Goal: Transaction & Acquisition: Purchase product/service

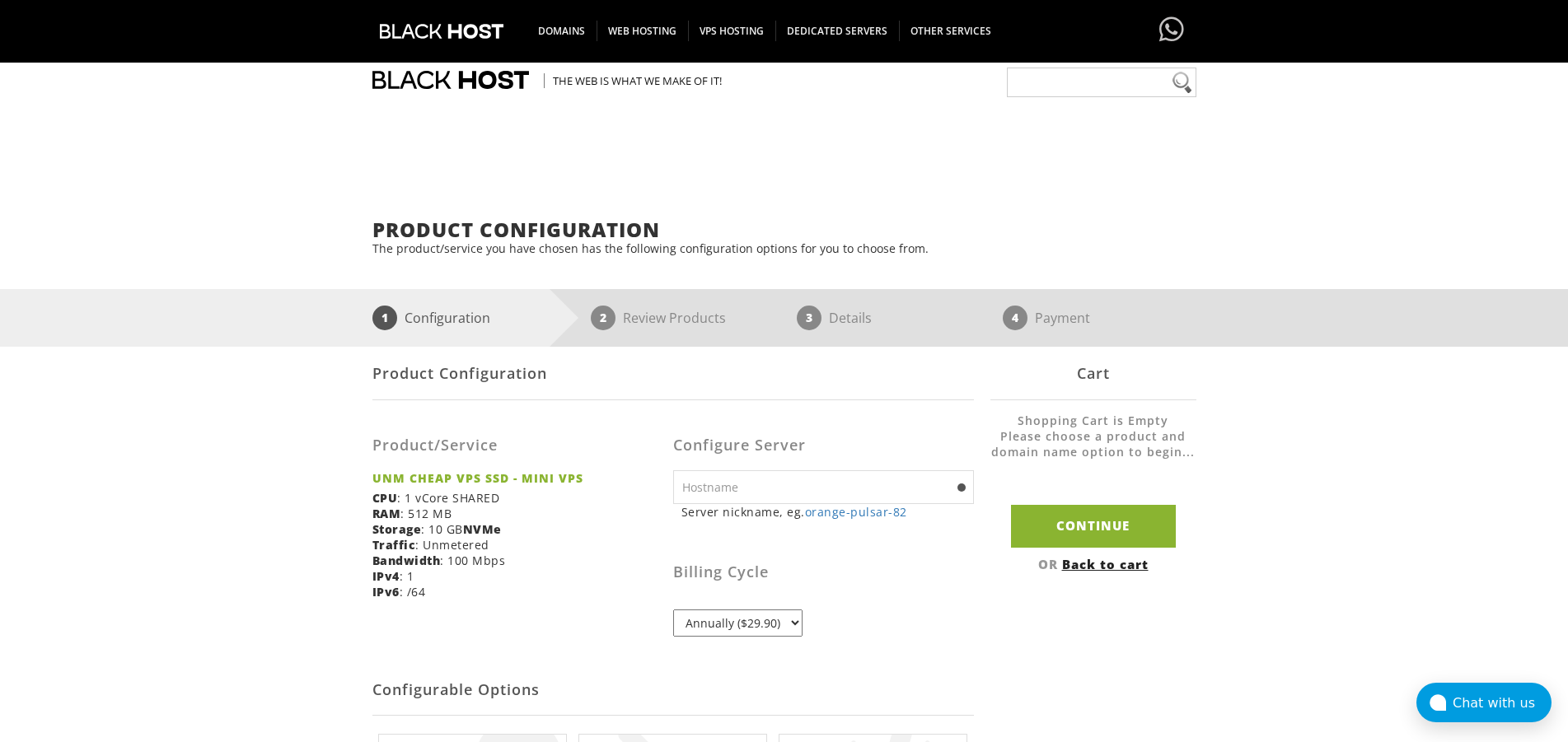
scroll to position [281, 0]
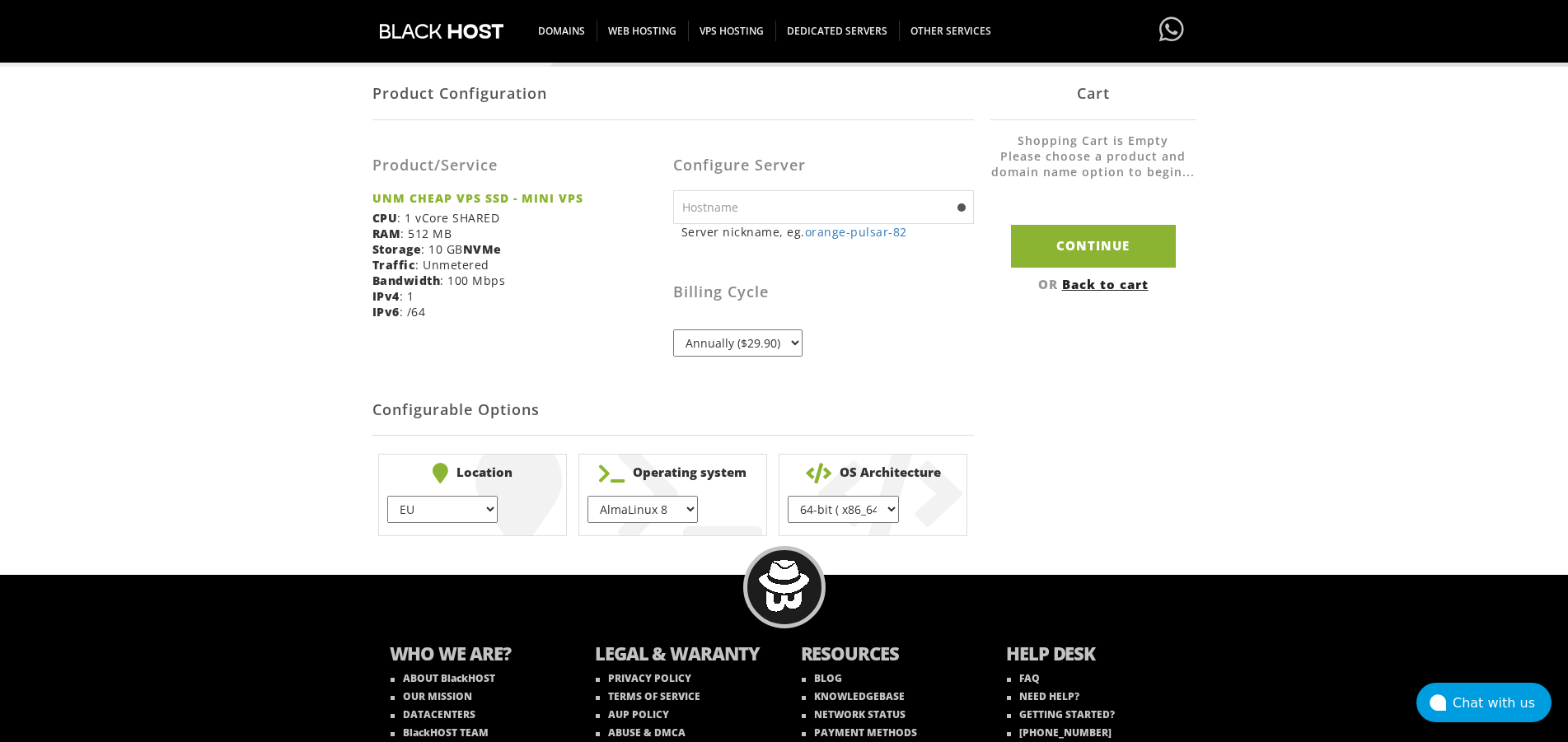
click at [673, 330] on select "Annually ($29.90)" at bounding box center [738, 343] width 130 height 27
click at [774, 345] on select "Annually ($29.90)" at bounding box center [738, 343] width 130 height 27
click at [673, 330] on select "Annually ($29.90)" at bounding box center [738, 343] width 130 height 27
click at [774, 345] on select "Annually ($29.90)" at bounding box center [738, 343] width 130 height 27
click at [673, 330] on select "Annually ($29.90)" at bounding box center [738, 343] width 130 height 27
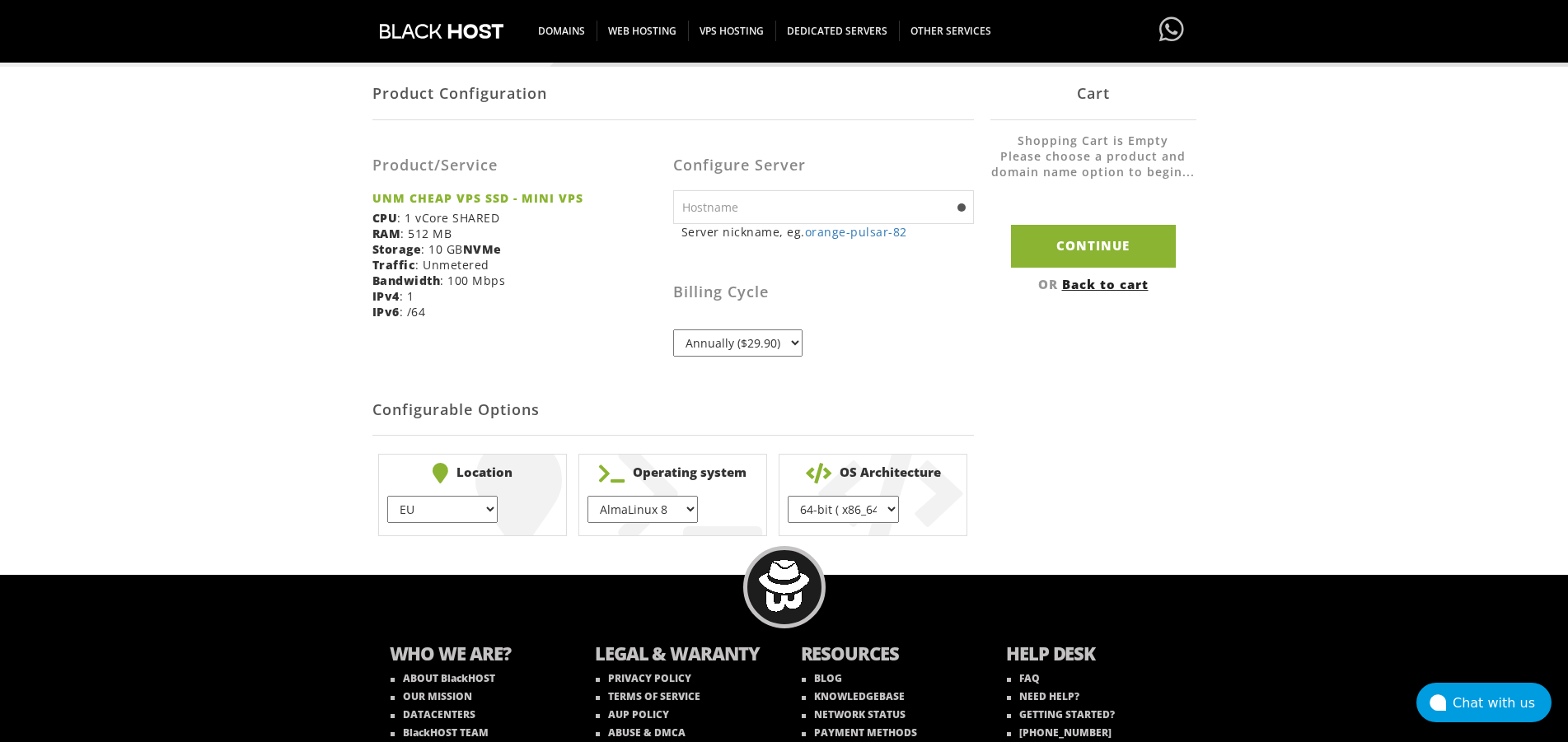
click at [774, 345] on select "Annually ($29.90)" at bounding box center [738, 343] width 130 height 27
click at [673, 330] on select "Annually ($29.90)" at bounding box center [738, 343] width 130 height 27
click at [774, 345] on select "Annually ($29.90)" at bounding box center [738, 343] width 130 height 27
click at [673, 330] on select "Annually ($29.90)" at bounding box center [738, 343] width 130 height 27
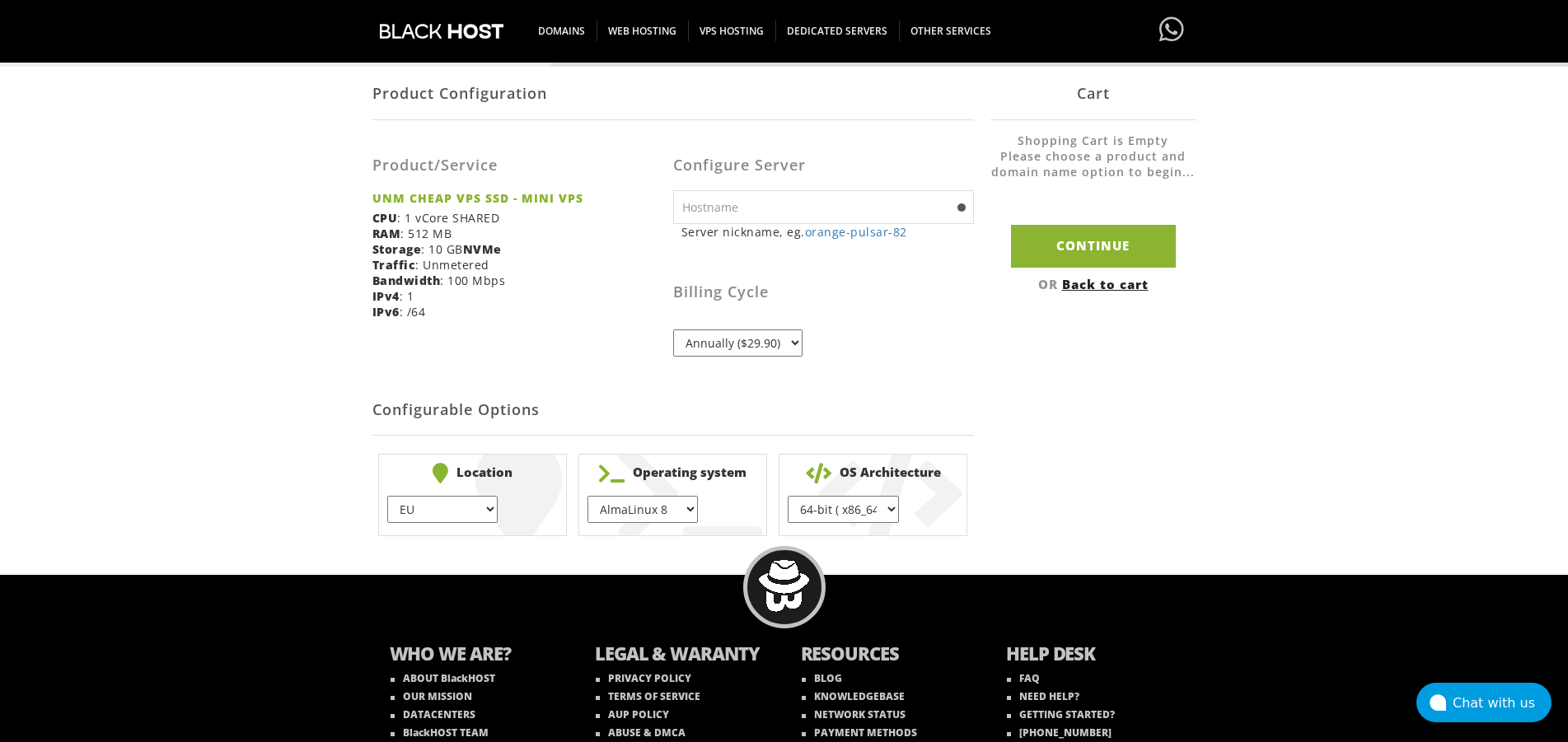
click at [774, 345] on select "Annually ($29.90)" at bounding box center [738, 343] width 130 height 27
click at [673, 330] on select "Annually ($29.90)" at bounding box center [738, 343] width 130 height 27
click at [774, 345] on select "Annually ($29.90)" at bounding box center [738, 343] width 130 height 27
click at [388, 496] on select "EU } [GEOGRAPHIC_DATA] } [GEOGRAPHIC_DATA] } [GEOGRAPHIC_DATA] } [GEOGRAPHIC_DA…" at bounding box center [442, 509] width 111 height 27
click at [296, 456] on div "Product Configuration The product/service you have chosen has the following con…" at bounding box center [784, 241] width 1568 height 603
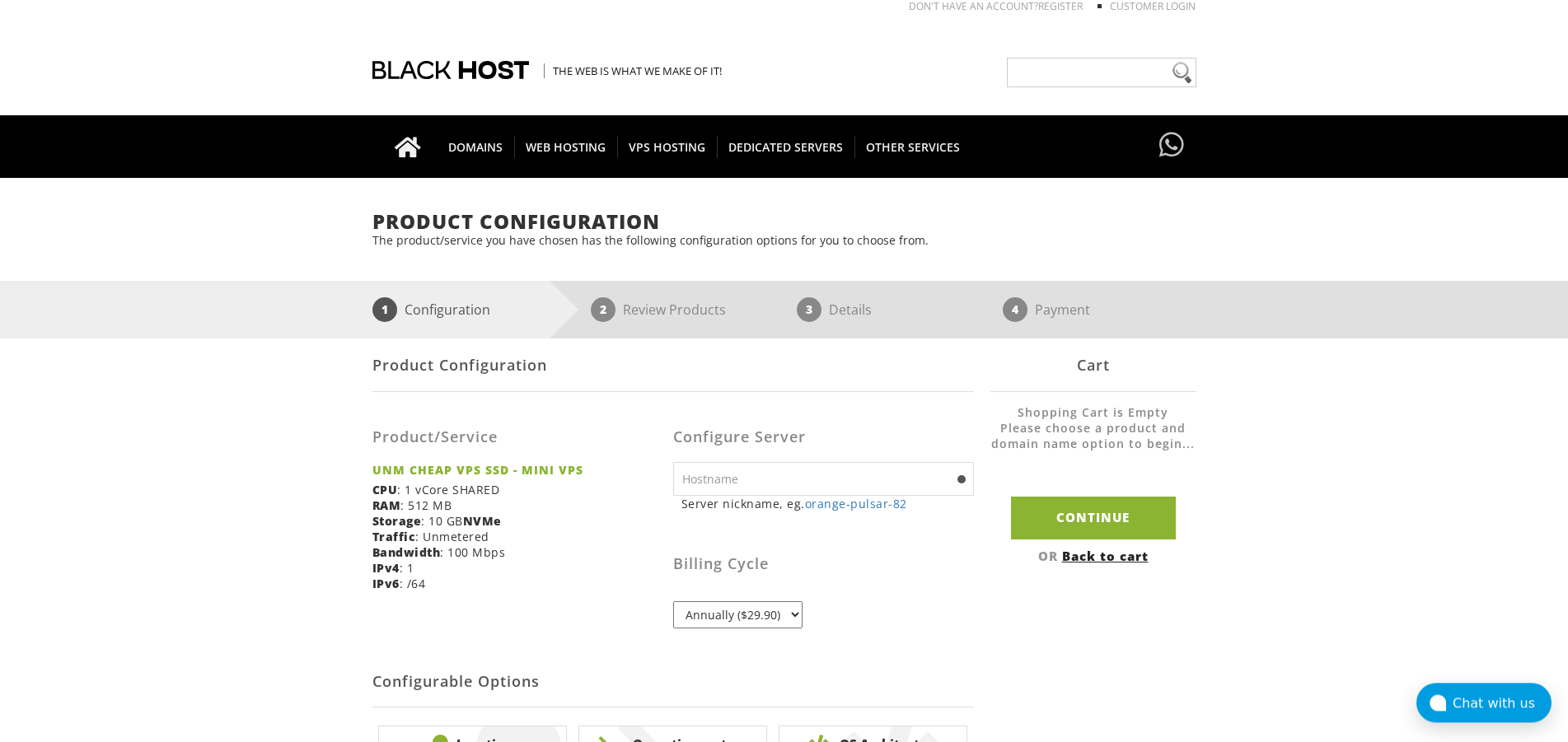
scroll to position [0, 0]
